Goal: Task Accomplishment & Management: Manage account settings

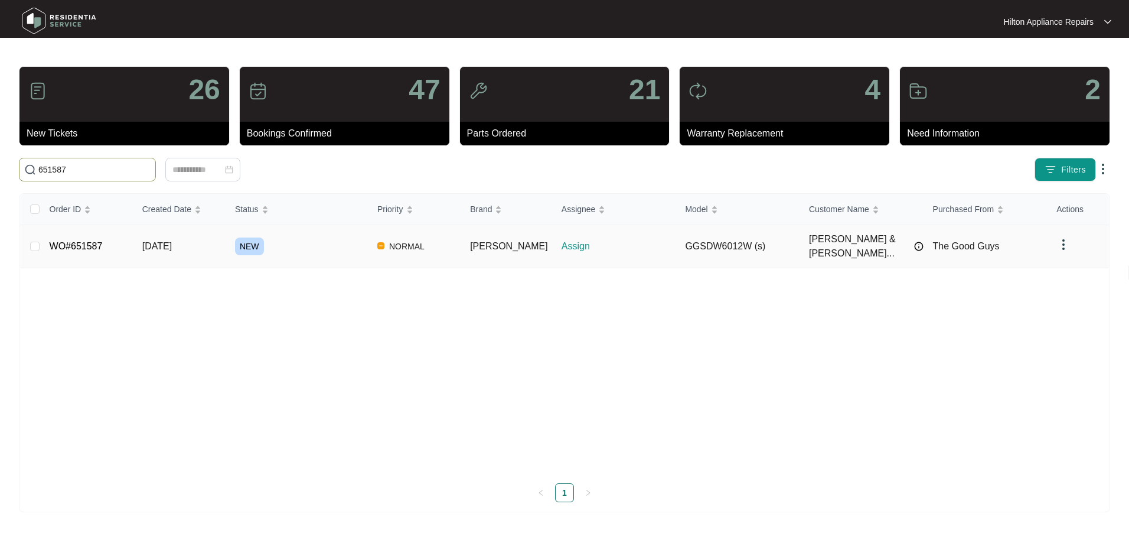
type input "651587"
click at [161, 241] on span "[DATE]" at bounding box center [157, 246] width 30 height 10
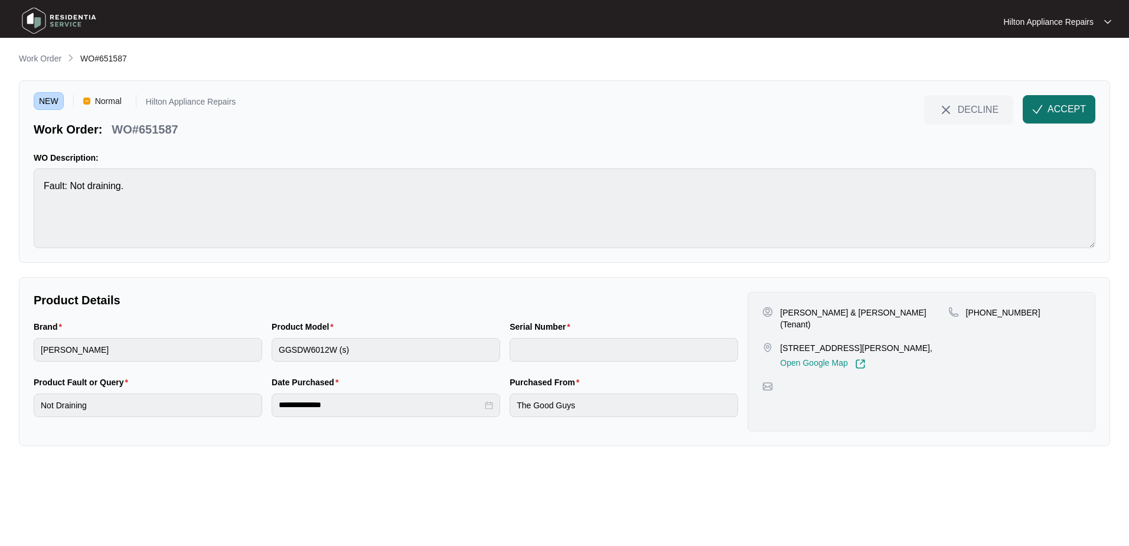
click at [1058, 108] on span "ACCEPT" at bounding box center [1067, 109] width 38 height 14
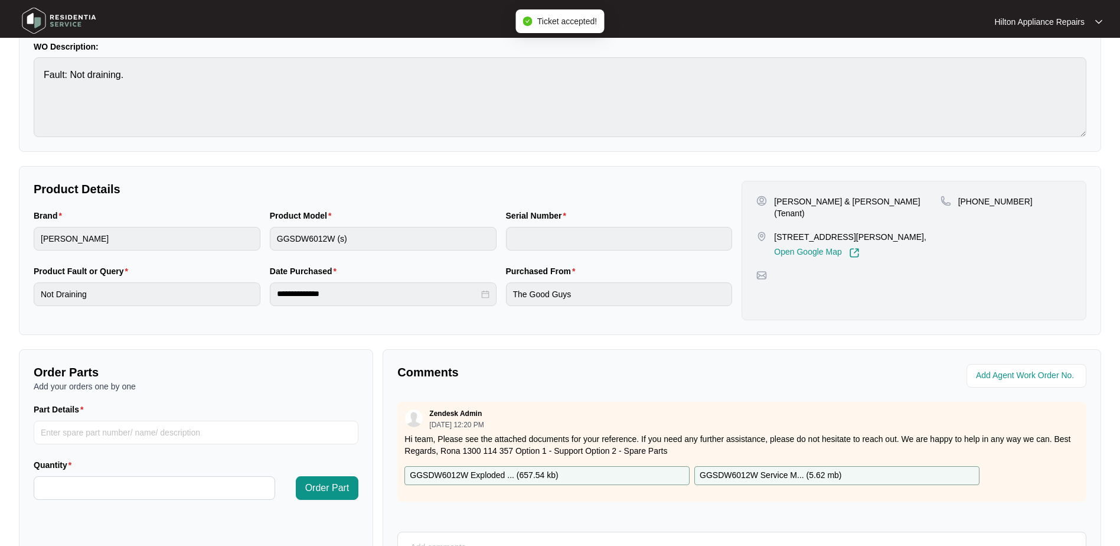
scroll to position [118, 0]
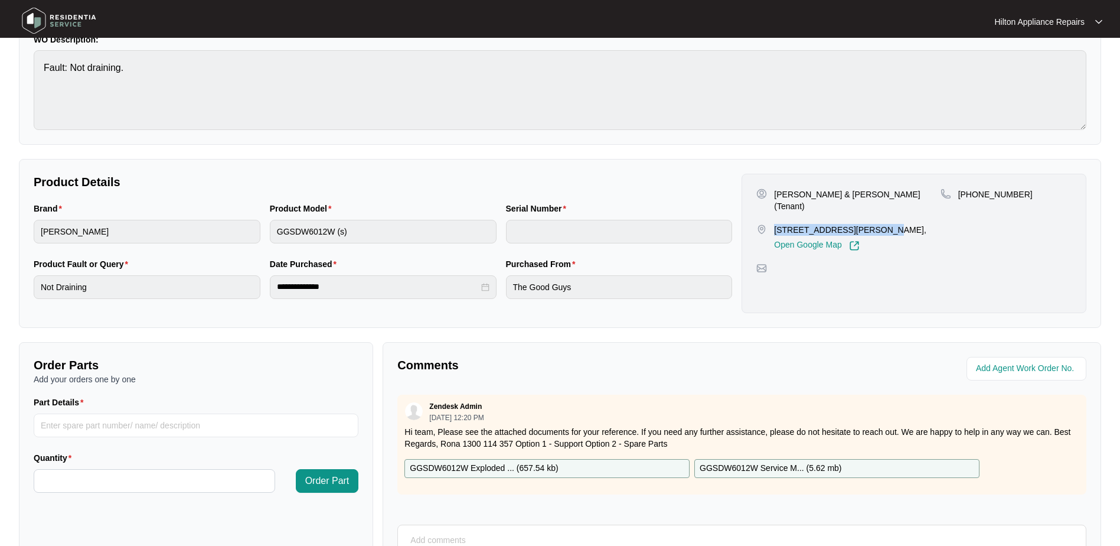
drag, startPoint x: 872, startPoint y: 219, endPoint x: 774, endPoint y: 217, distance: 97.5
click at [774, 224] on p "[STREET_ADDRESS][PERSON_NAME]," at bounding box center [850, 230] width 152 height 12
copy p "[STREET_ADDRESS][PERSON_NAME]"
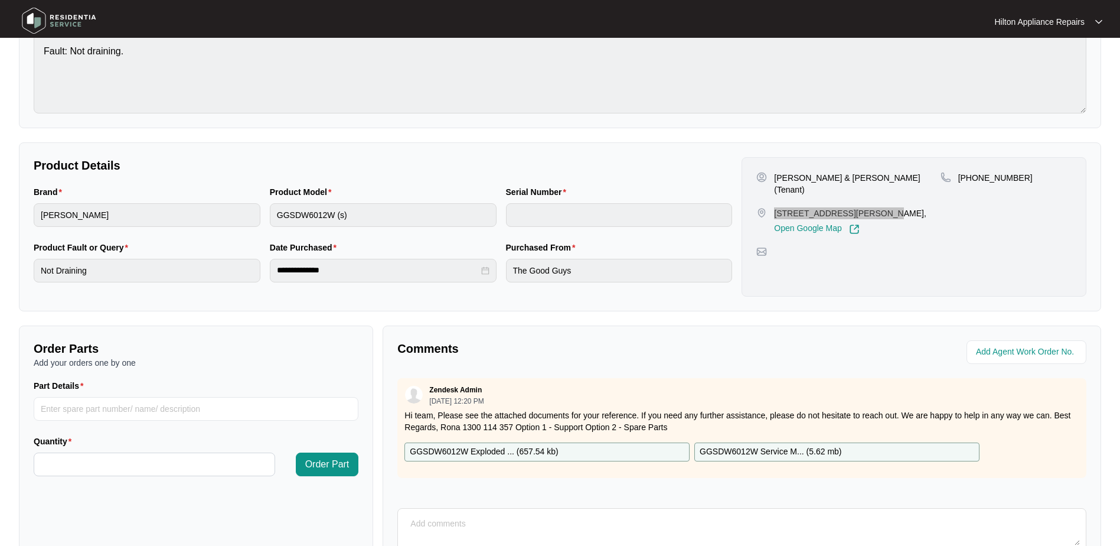
scroll to position [0, 0]
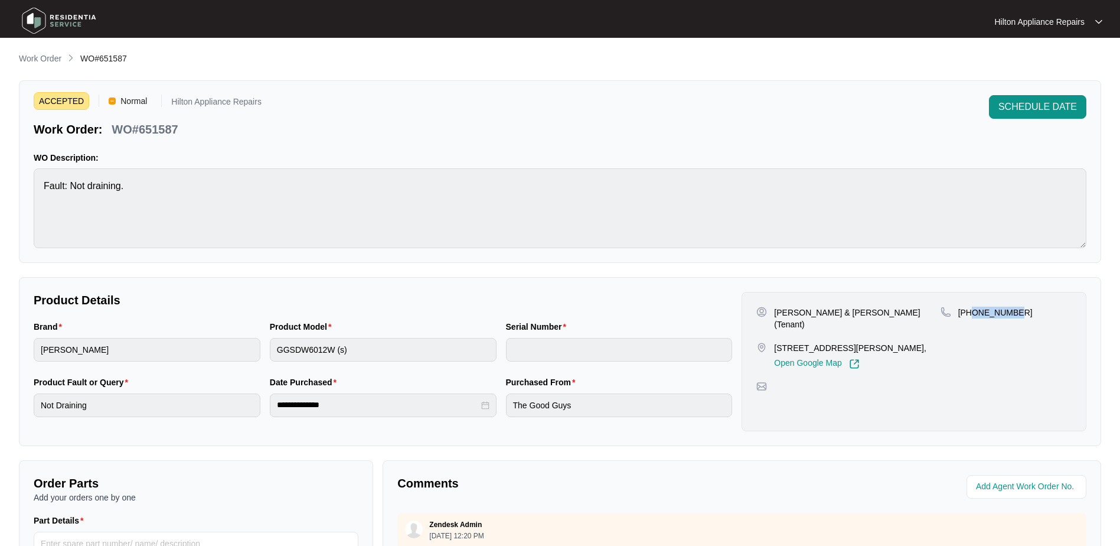
drag, startPoint x: 1017, startPoint y: 311, endPoint x: 972, endPoint y: 318, distance: 45.4
click at [972, 318] on div "[PHONE_NUMBER]" at bounding box center [1006, 313] width 131 height 12
copy p "434924134"
drag, startPoint x: 885, startPoint y: 317, endPoint x: 782, endPoint y: 320, distance: 102.8
click at [782, 320] on div "[PERSON_NAME] & [PERSON_NAME] (Tenant) [STREET_ADDRESS][PERSON_NAME], Open Goog…" at bounding box center [849, 338] width 184 height 63
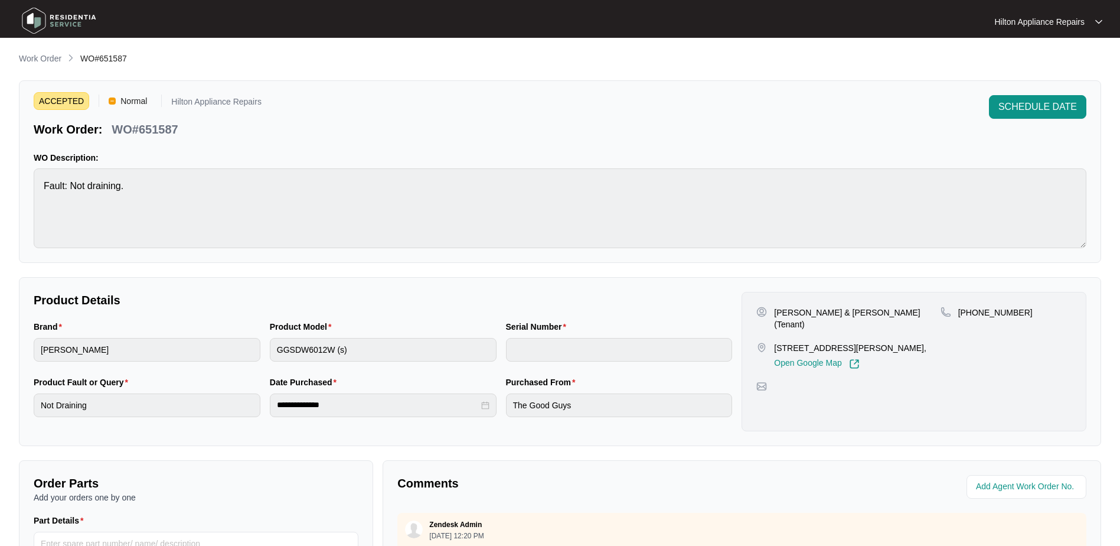
drag, startPoint x: 782, startPoint y: 320, endPoint x: 889, endPoint y: 315, distance: 107.0
click at [913, 322] on div "[PERSON_NAME] & [PERSON_NAME] (Tenant) [STREET_ADDRESS][PERSON_NAME], Open Goog…" at bounding box center [849, 338] width 184 height 63
drag, startPoint x: 848, startPoint y: 313, endPoint x: 771, endPoint y: 311, distance: 77.4
click at [771, 311] on div "[PERSON_NAME] & [PERSON_NAME] (Tenant)" at bounding box center [849, 319] width 184 height 24
copy p "Francois & [PERSON_NAME]"
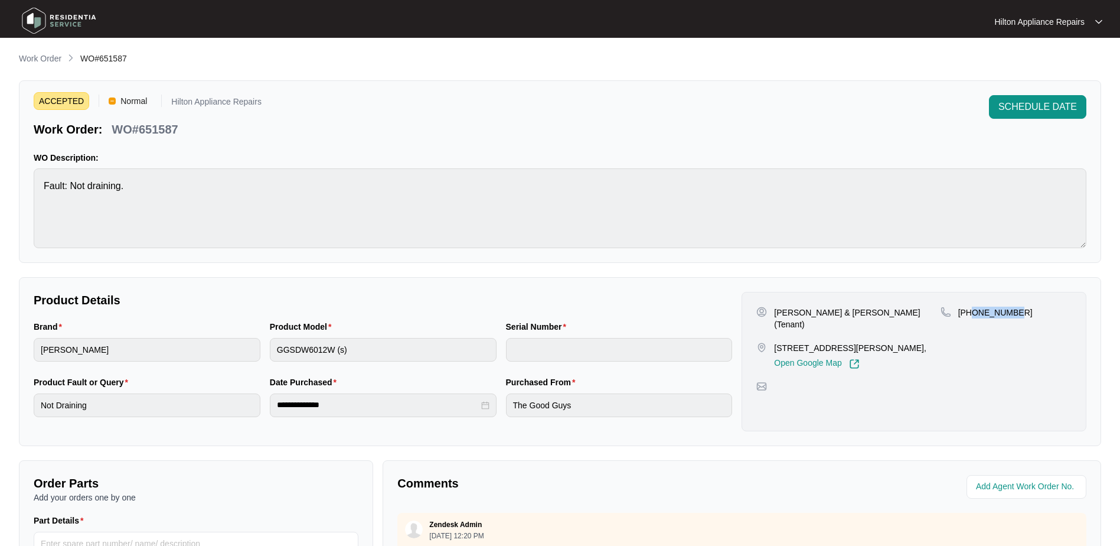
drag, startPoint x: 1018, startPoint y: 317, endPoint x: 972, endPoint y: 315, distance: 46.1
click at [972, 315] on div "[PHONE_NUMBER]" at bounding box center [1006, 313] width 131 height 12
copy p "434924134"
click at [242, 336] on div "Brand [PERSON_NAME] Product Model GGSDW6012W (s) Serial Number" at bounding box center [383, 348] width 708 height 56
click at [255, 341] on div "Brand [PERSON_NAME] Product Model GGSDW6012W (s) Serial Number" at bounding box center [383, 348] width 708 height 56
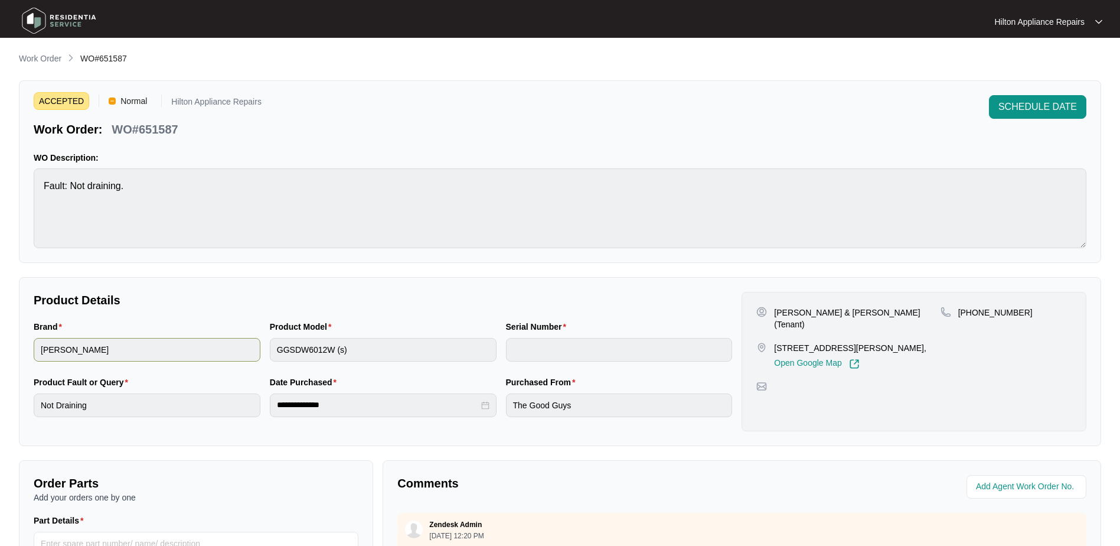
click at [215, 345] on div "Brand [PERSON_NAME] Product Model GGSDW6012W (s) Serial Number" at bounding box center [383, 348] width 708 height 56
drag, startPoint x: 185, startPoint y: 124, endPoint x: 112, endPoint y: 120, distance: 72.7
click at [112, 120] on div "Work Order: WO#651587" at bounding box center [148, 127] width 228 height 21
copy p "WO#651587"
drag, startPoint x: 1012, startPoint y: 484, endPoint x: 1018, endPoint y: 483, distance: 6.0
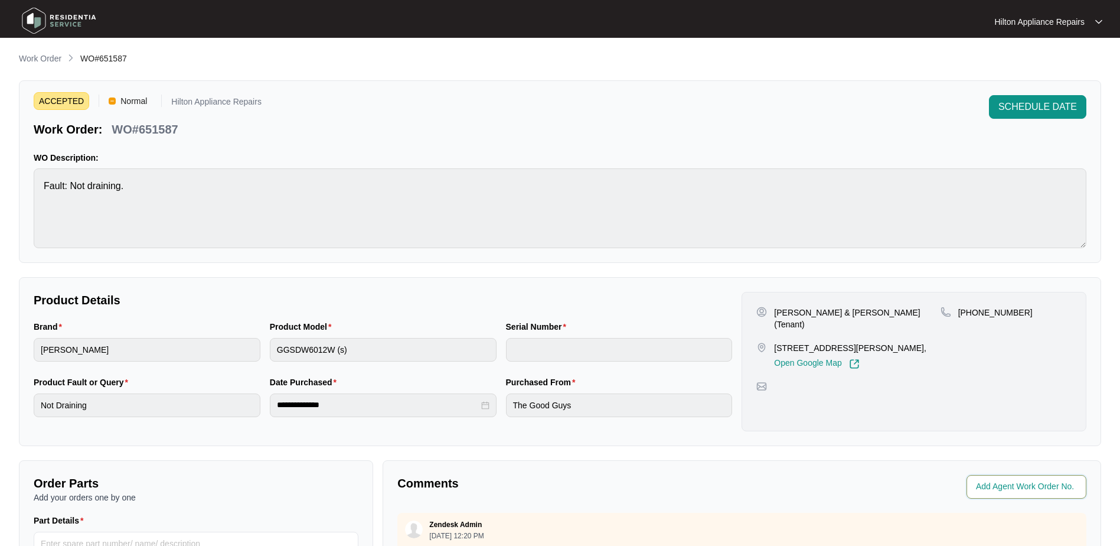
click at [1012, 484] on input "string" at bounding box center [1027, 487] width 103 height 14
type input "42870"
click at [1029, 97] on button "SCHEDULE DATE" at bounding box center [1037, 107] width 97 height 24
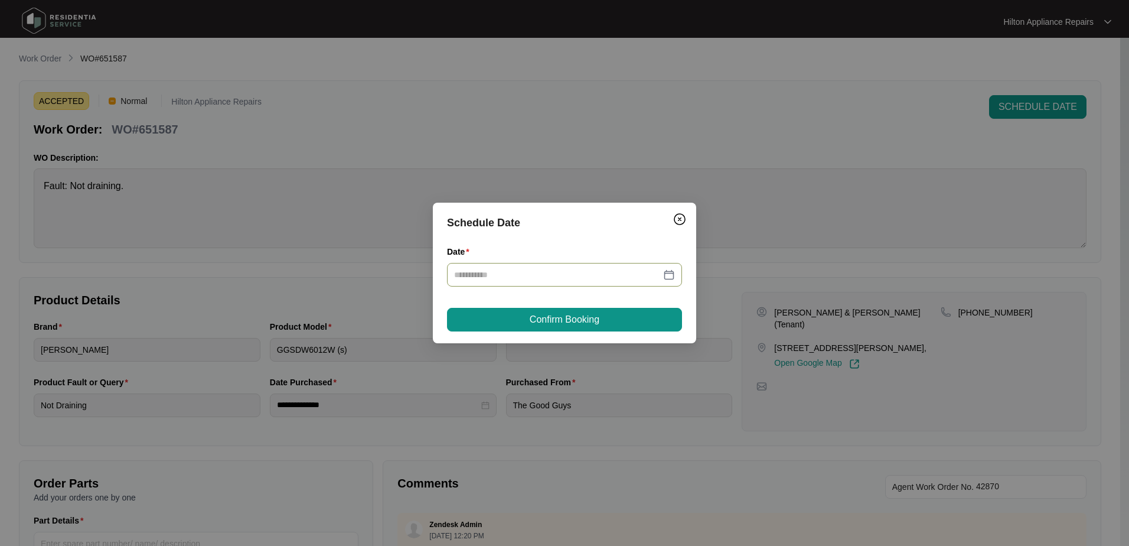
click at [674, 272] on div at bounding box center [564, 274] width 221 height 13
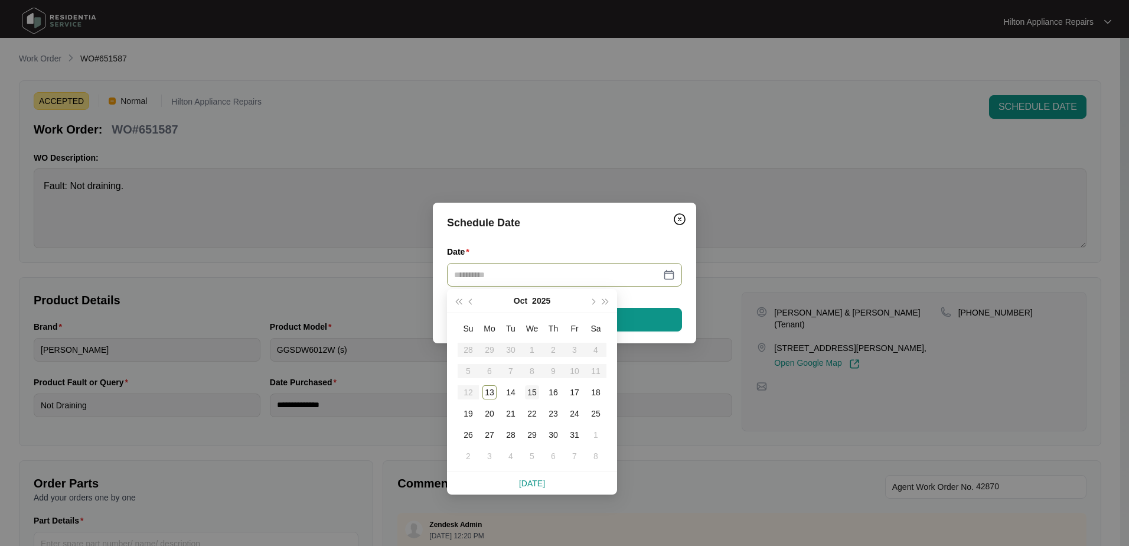
click at [533, 387] on div "15" at bounding box center [532, 392] width 14 height 14
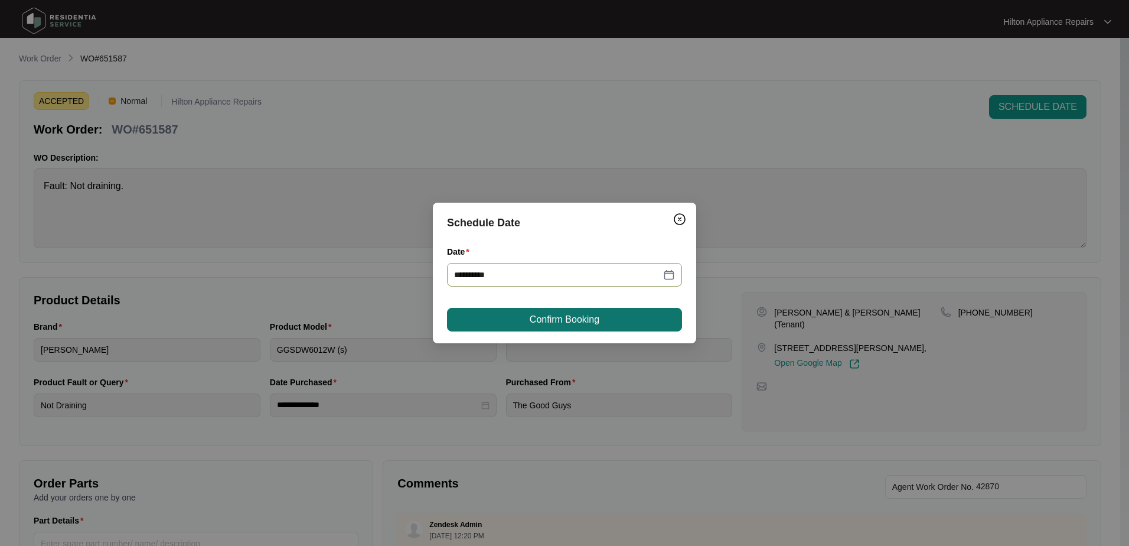
type input "**********"
click at [595, 318] on span "Confirm Booking" at bounding box center [565, 319] width 70 height 14
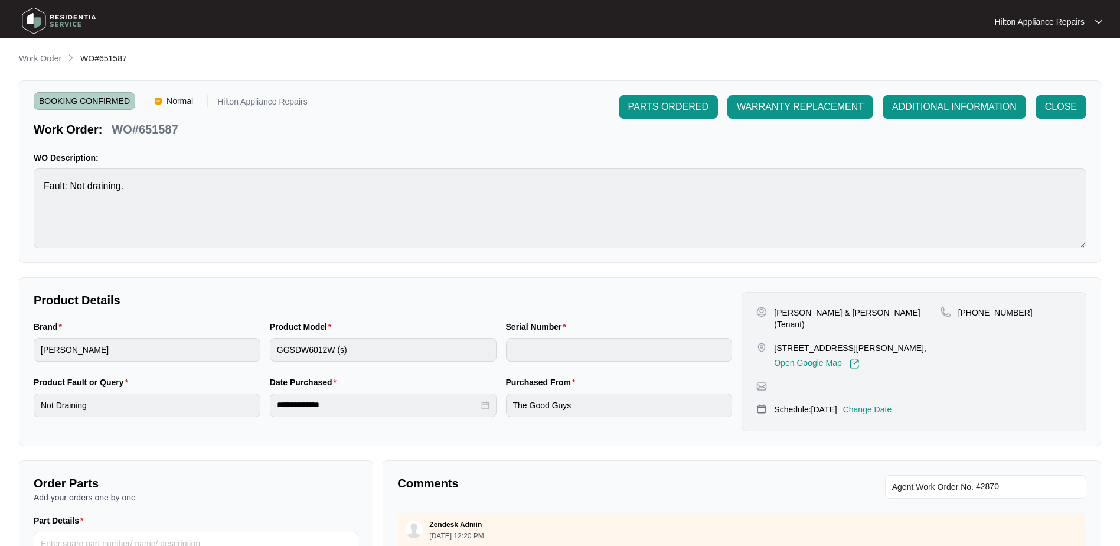
drag, startPoint x: 26, startPoint y: 54, endPoint x: 43, endPoint y: 60, distance: 17.6
click at [26, 54] on p "Work Order" at bounding box center [40, 59] width 43 height 12
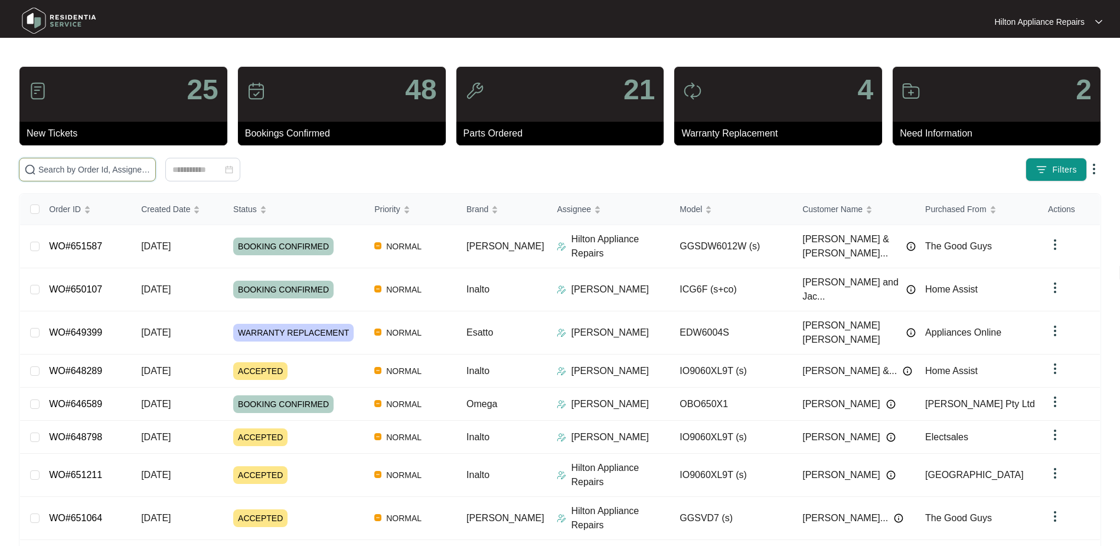
click at [71, 167] on input "text" at bounding box center [94, 169] width 112 height 13
paste input "651630"
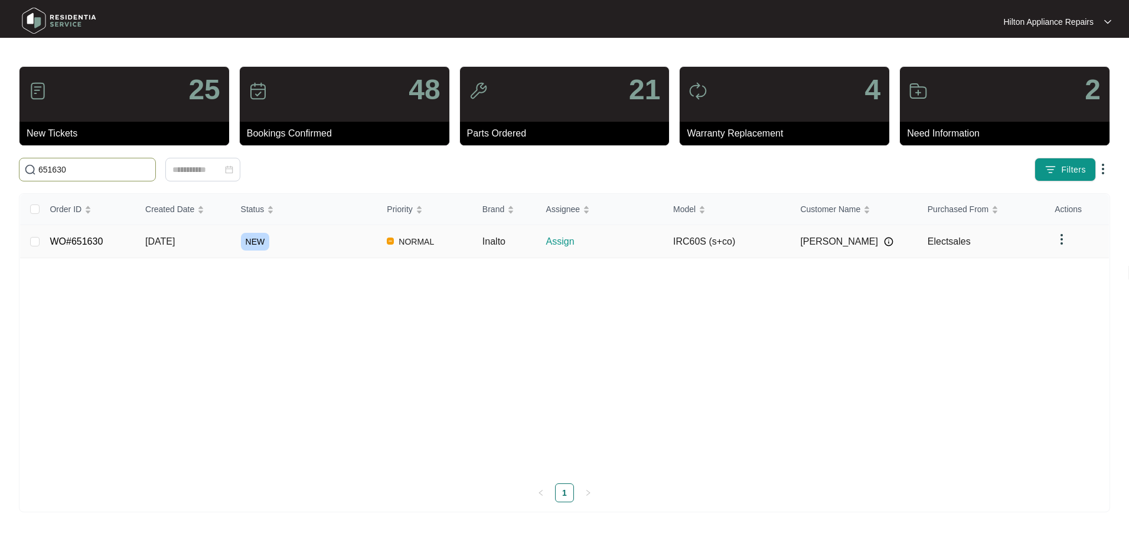
type input "651630"
click at [162, 239] on span "[DATE]" at bounding box center [160, 241] width 30 height 10
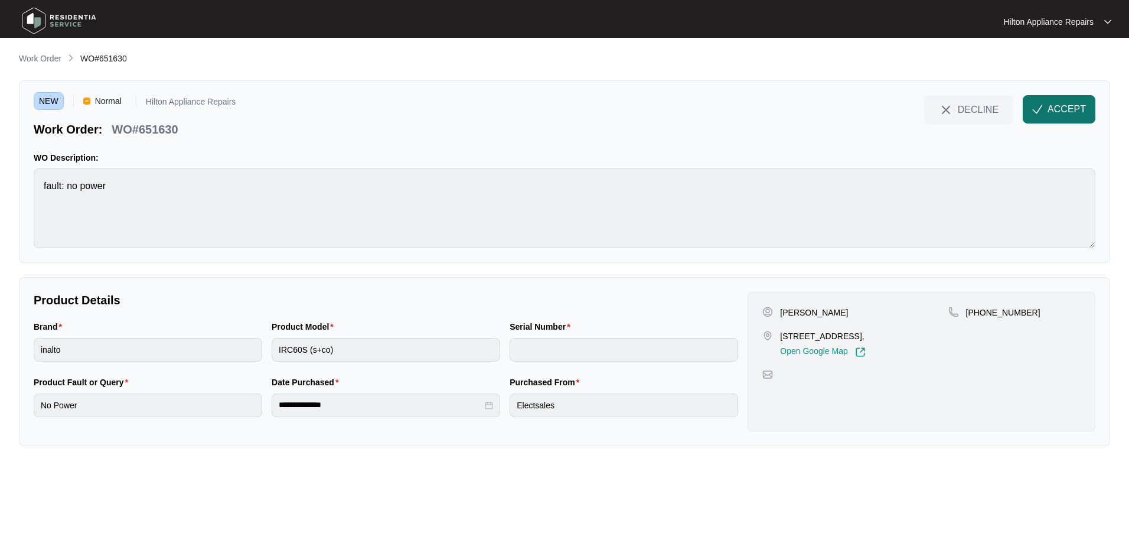
click at [1051, 113] on span "ACCEPT" at bounding box center [1067, 109] width 38 height 14
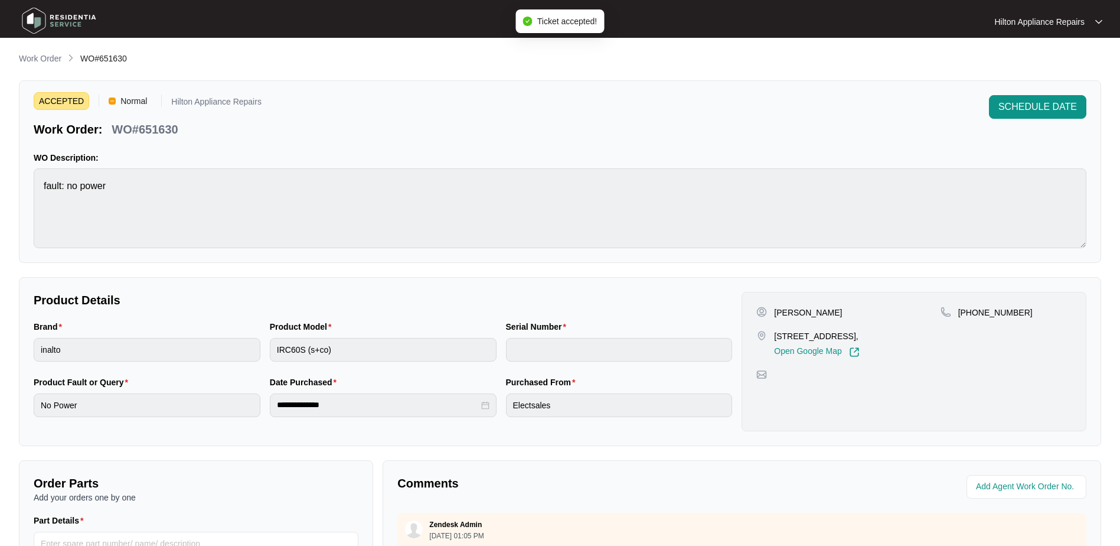
drag, startPoint x: 889, startPoint y: 337, endPoint x: 774, endPoint y: 337, distance: 115.2
click at [774, 337] on div "[STREET_ADDRESS], Open Google Map" at bounding box center [849, 343] width 184 height 27
copy p "20 Pantelleria Terrace Alkimos"
drag, startPoint x: 1018, startPoint y: 315, endPoint x: 972, endPoint y: 315, distance: 46.7
click at [972, 315] on div "[PHONE_NUMBER]" at bounding box center [1006, 313] width 131 height 12
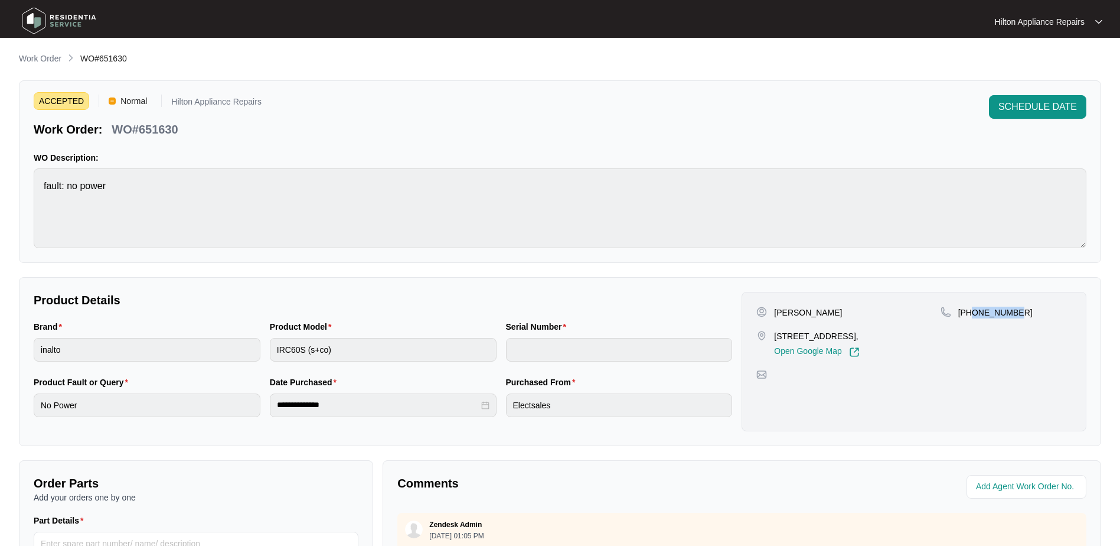
copy p "427433579"
click at [246, 333] on div "Brand inalto Product Model IRC60S (s+co) Serial Number" at bounding box center [383, 348] width 708 height 56
drag, startPoint x: 180, startPoint y: 133, endPoint x: 112, endPoint y: 125, distance: 68.4
click at [112, 125] on div "WO#651630" at bounding box center [145, 127] width 76 height 21
copy p "WO#651630"
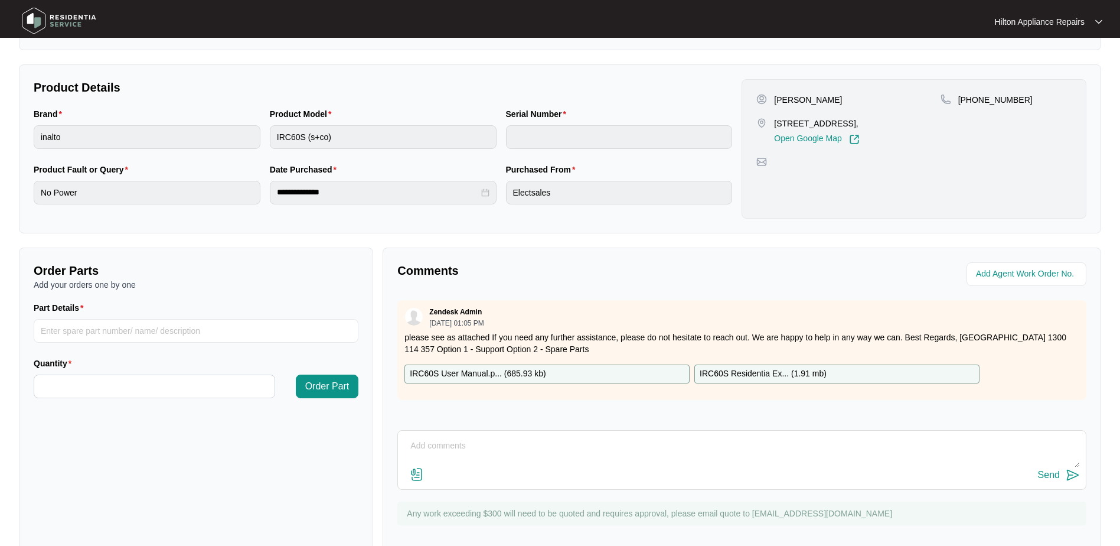
scroll to position [236, 0]
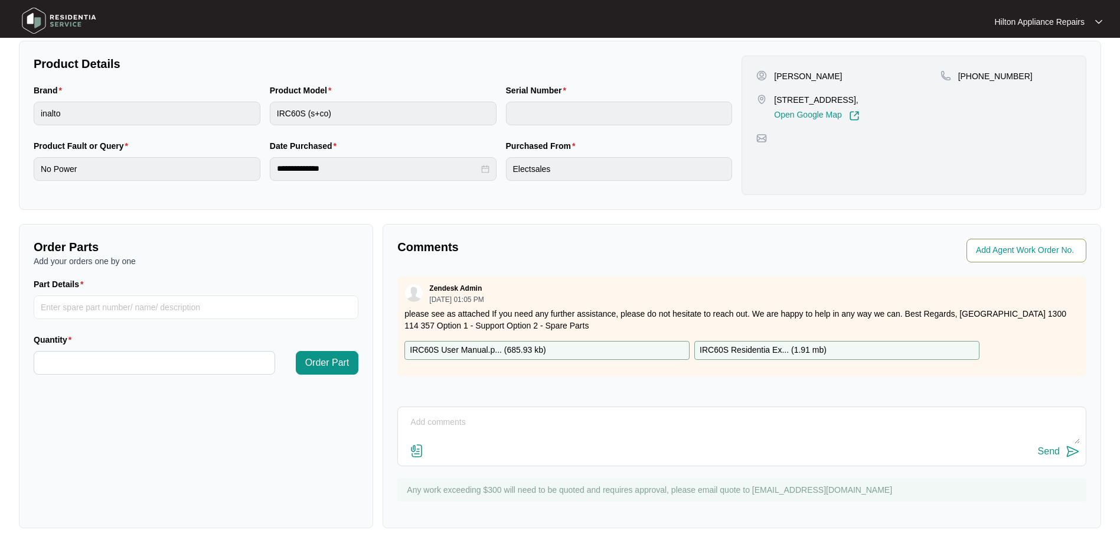
click at [993, 255] on input "string" at bounding box center [1027, 250] width 103 height 14
click at [454, 423] on textarea at bounding box center [742, 428] width 676 height 31
paste textarea "Called [PERSON_NAME] & texted"
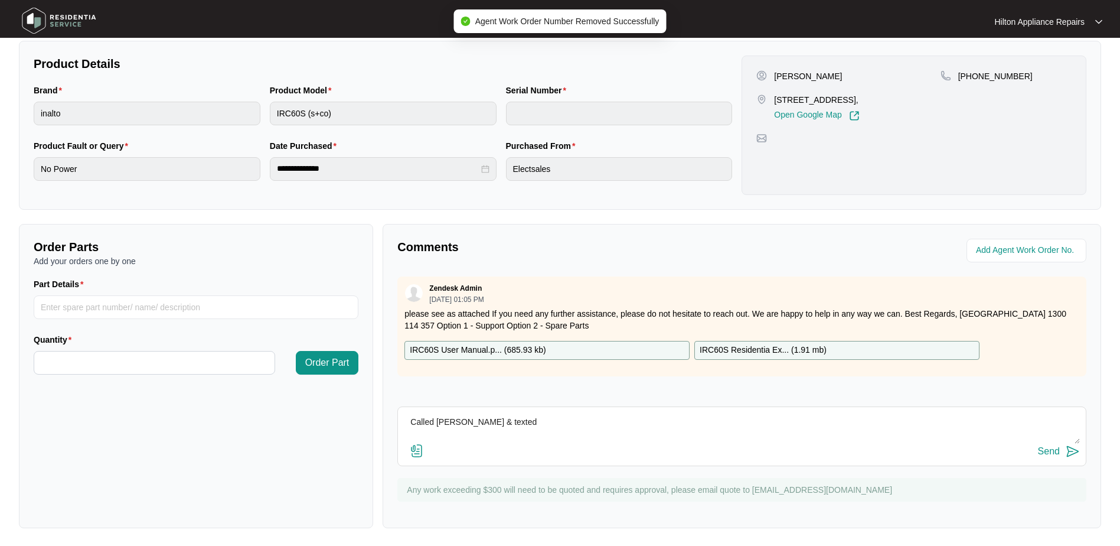
type textarea "Called [PERSON_NAME] & texted"
click at [1044, 452] on div "Send" at bounding box center [1049, 451] width 22 height 11
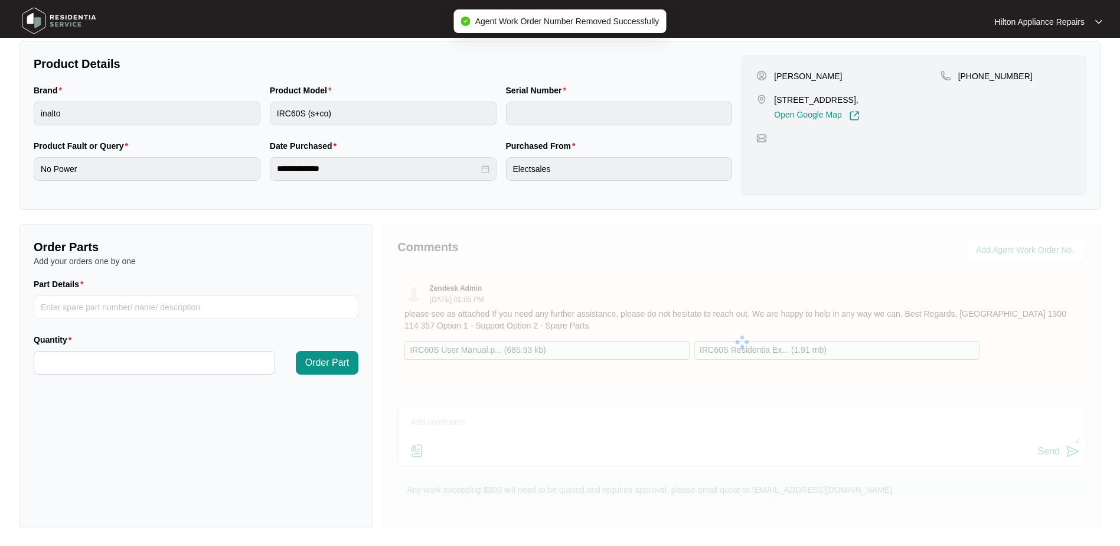
click at [995, 247] on div at bounding box center [742, 342] width 719 height 236
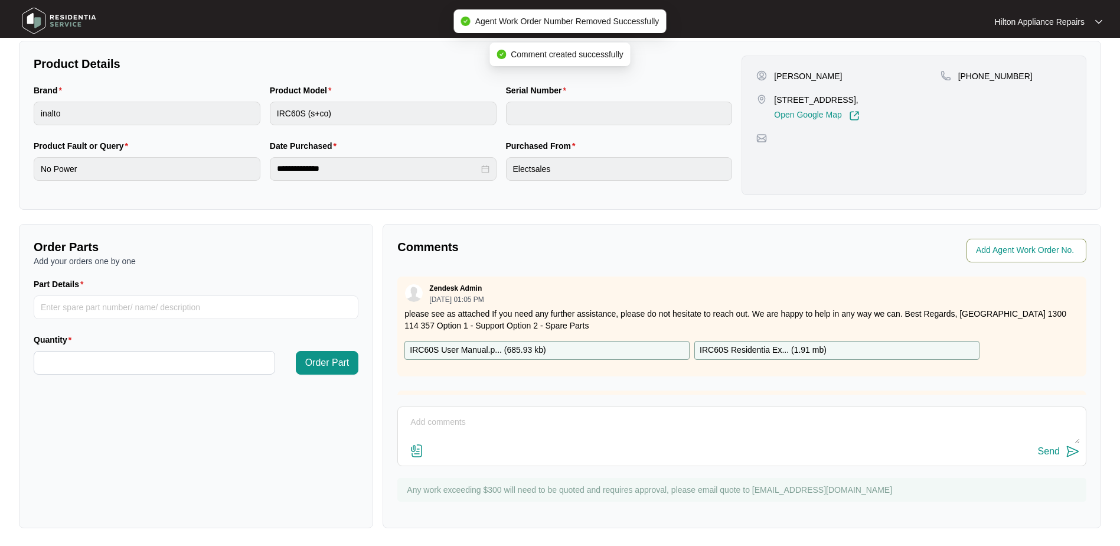
click at [999, 248] on input "string" at bounding box center [1027, 250] width 103 height 14
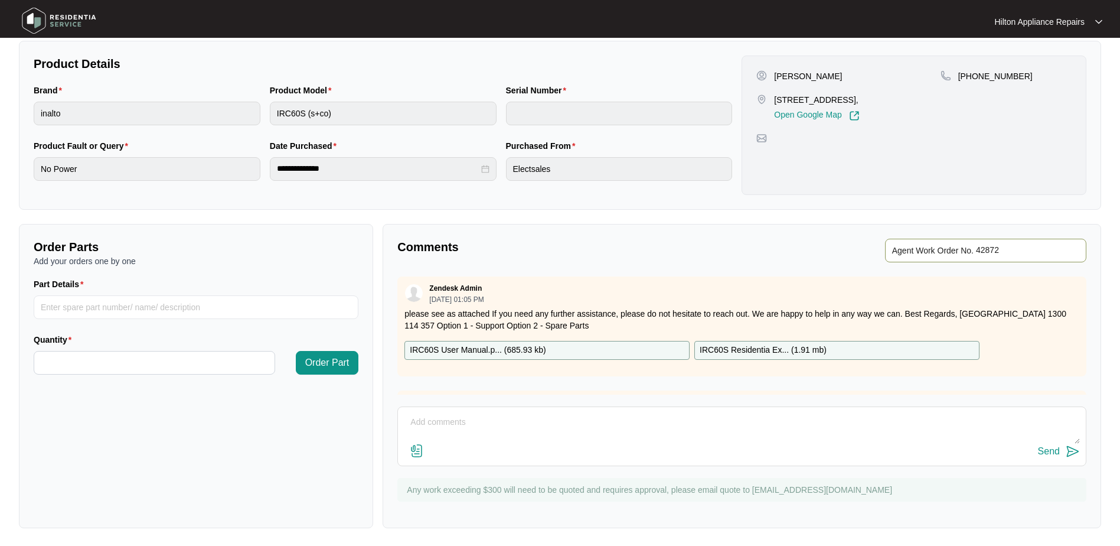
type input "42872"
click at [307, 420] on div "Order Parts Add your orders one by one Part Details Quantity Order Part" at bounding box center [196, 376] width 354 height 304
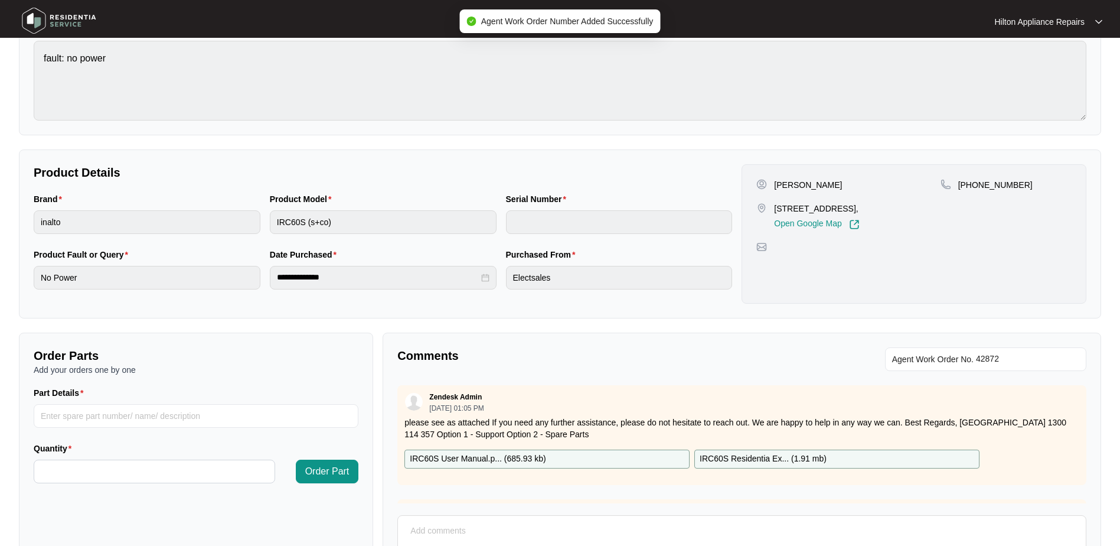
scroll to position [0, 0]
